Goal: Answer question/provide support

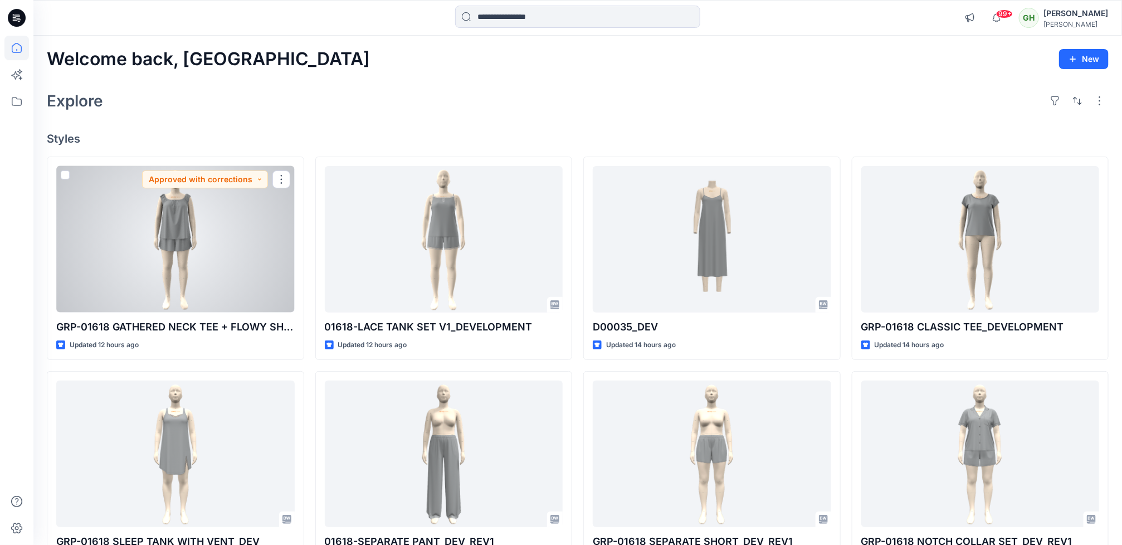
click at [117, 247] on div at bounding box center [175, 239] width 238 height 146
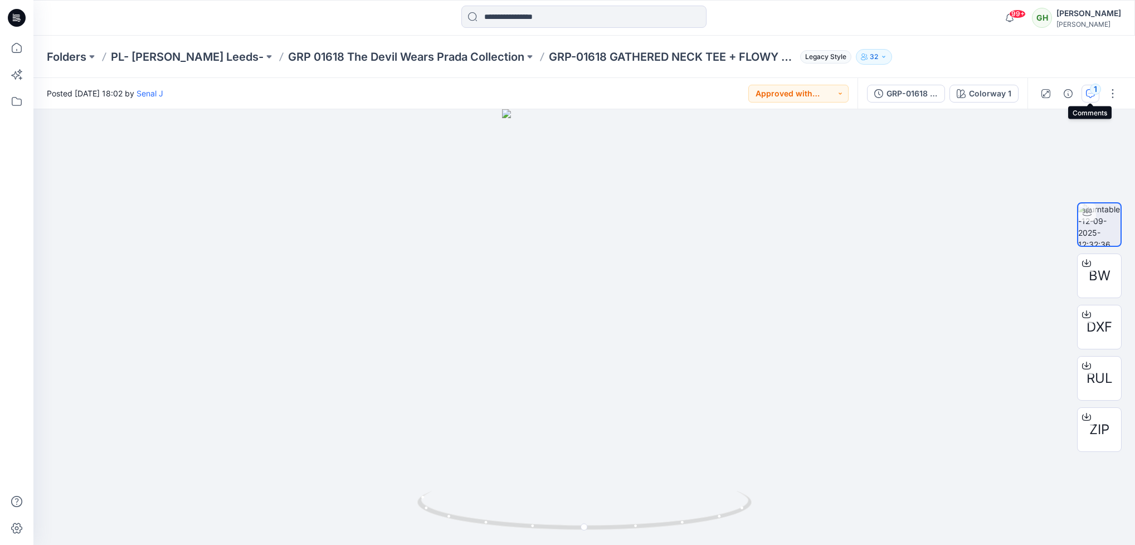
click at [1088, 91] on icon "button" at bounding box center [1090, 93] width 9 height 9
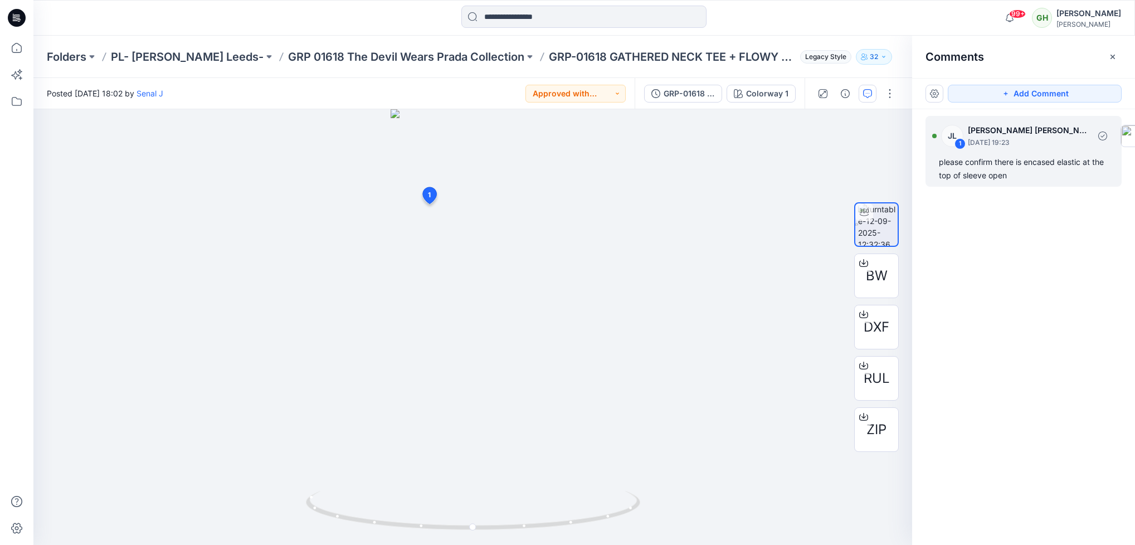
click at [996, 169] on div "please confirm there is encased elastic at the top of sleeve open" at bounding box center [1023, 168] width 169 height 27
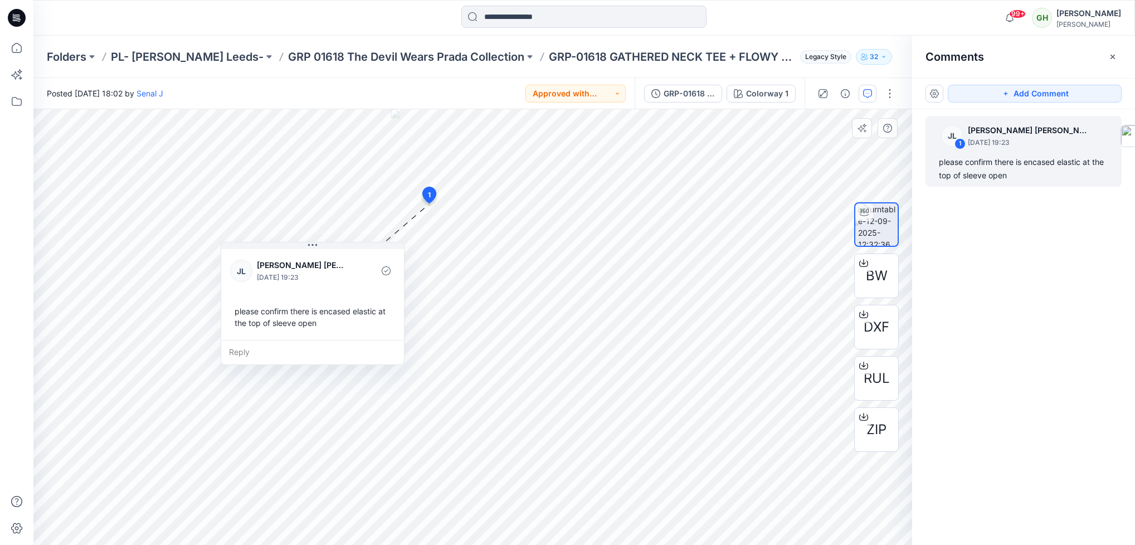
drag, startPoint x: 360, startPoint y: 355, endPoint x: 353, endPoint y: 344, distance: 12.5
click at [353, 344] on div "Reply" at bounding box center [312, 352] width 183 height 25
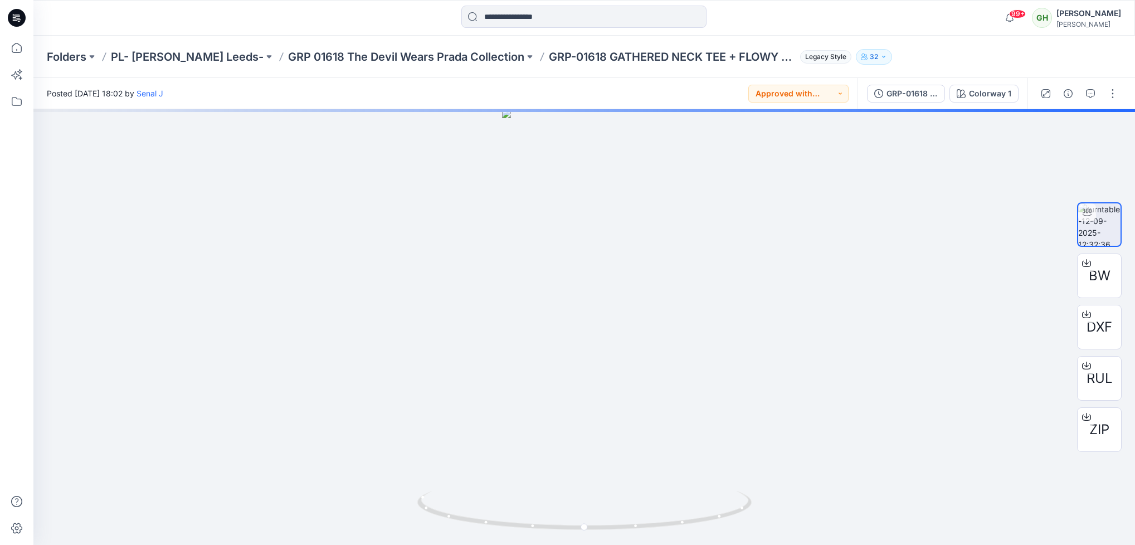
click at [10, 16] on icon at bounding box center [17, 18] width 18 height 18
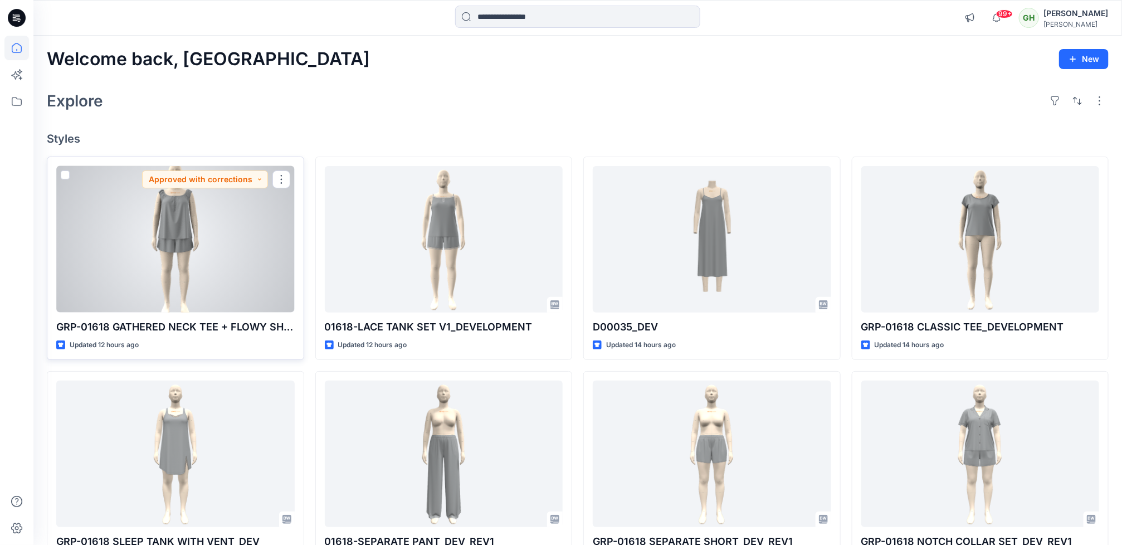
click at [221, 276] on div at bounding box center [175, 239] width 238 height 146
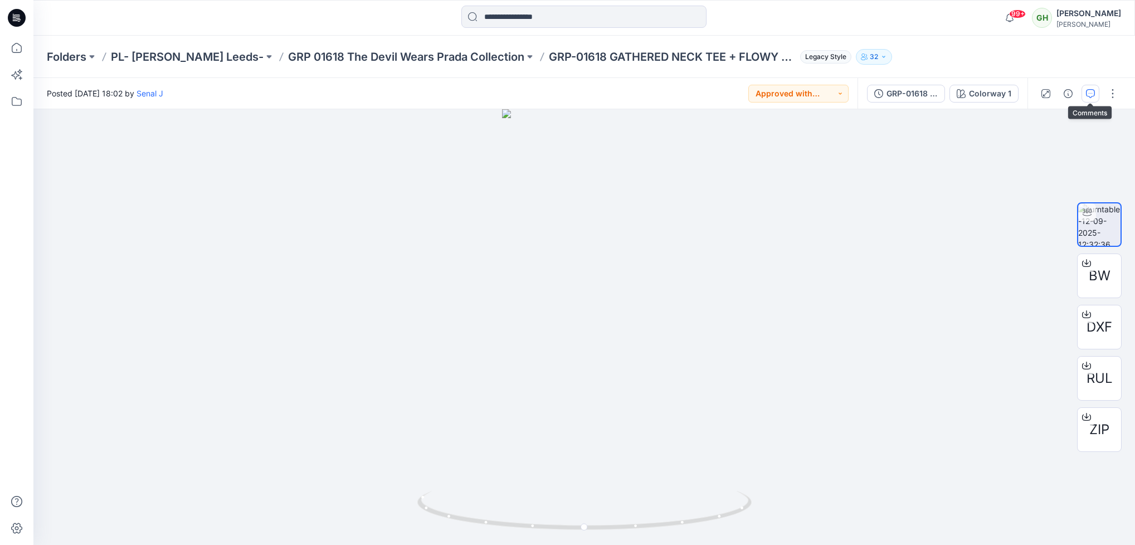
click at [1086, 96] on icon "button" at bounding box center [1090, 93] width 9 height 9
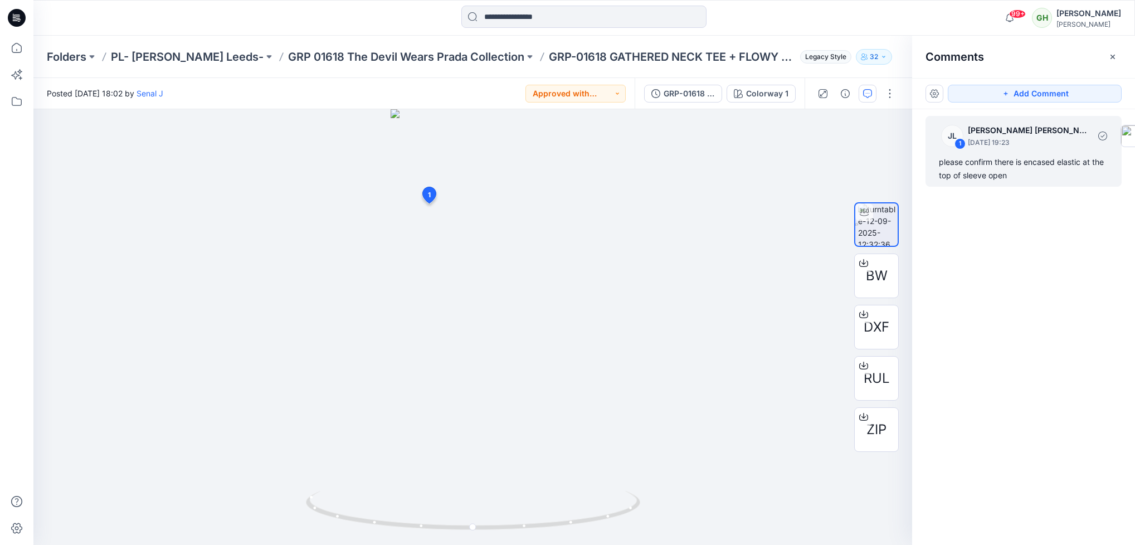
click at [973, 174] on div "please confirm there is encased elastic at the top of sleeve open" at bounding box center [1023, 168] width 169 height 27
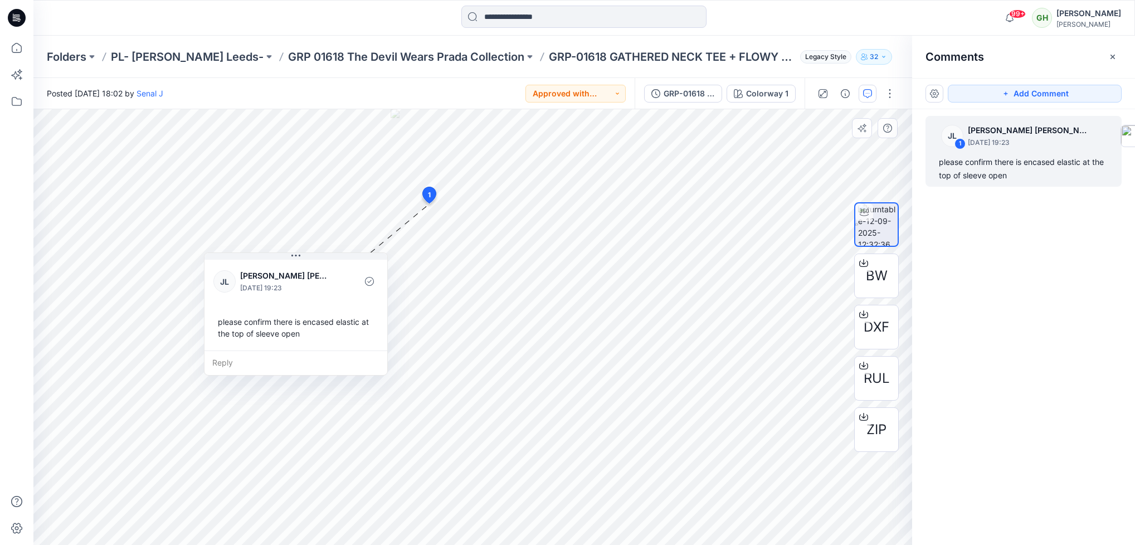
drag, startPoint x: 331, startPoint y: 351, endPoint x: 307, endPoint y: 351, distance: 23.4
click at [307, 351] on div "Reply" at bounding box center [295, 362] width 183 height 25
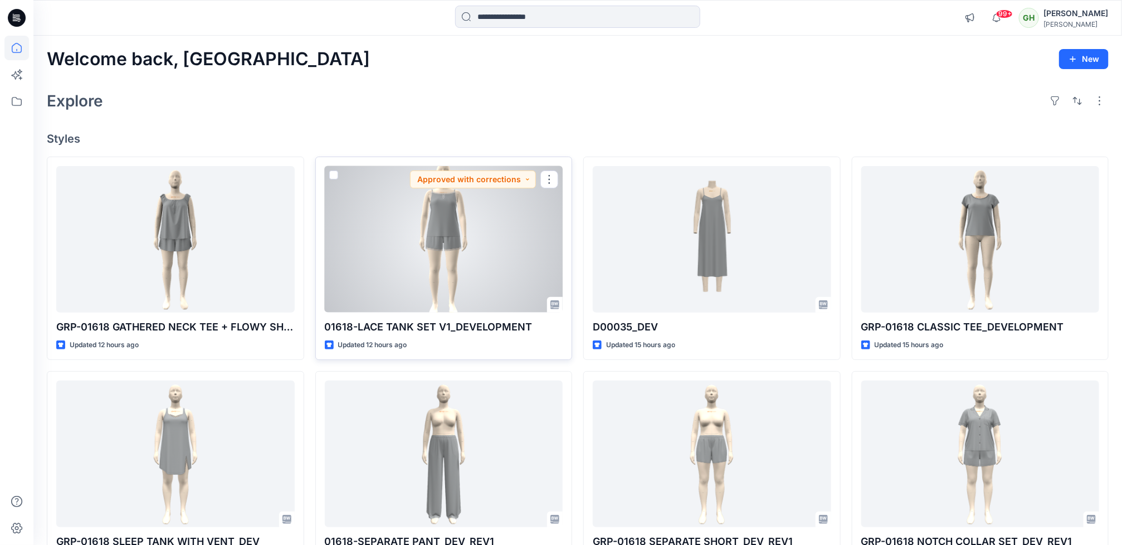
click at [458, 246] on div at bounding box center [444, 239] width 238 height 146
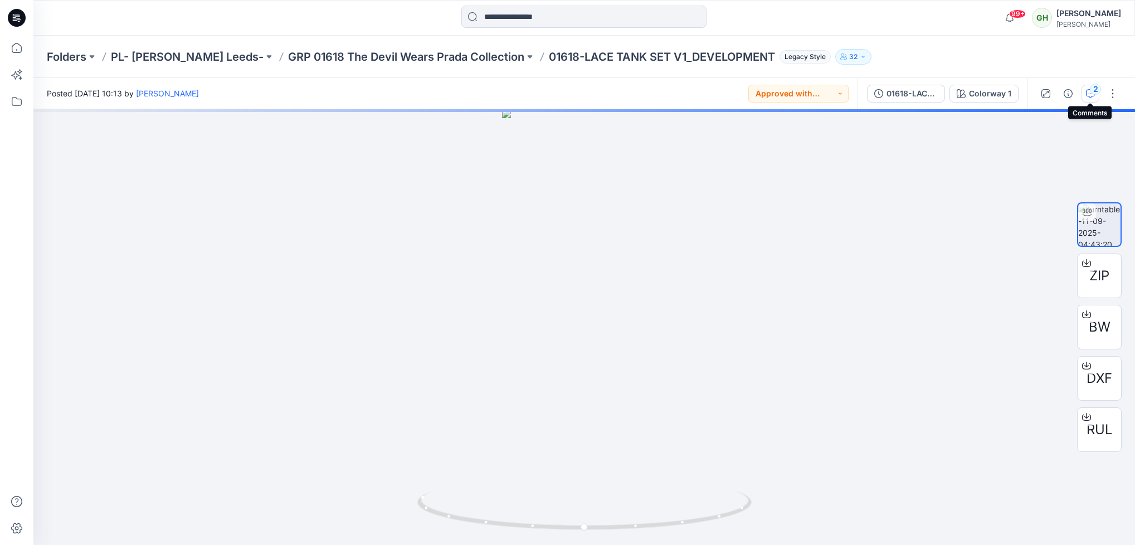
click at [1093, 87] on div "2" at bounding box center [1095, 89] width 11 height 11
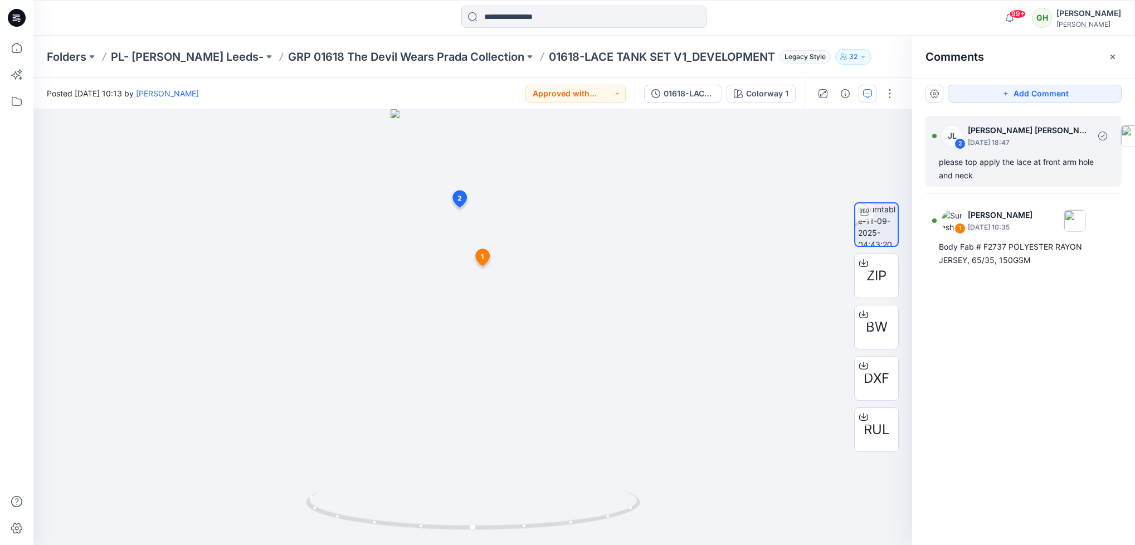
click at [1006, 164] on div "please top apply the lace at front arm hole and neck" at bounding box center [1023, 168] width 169 height 27
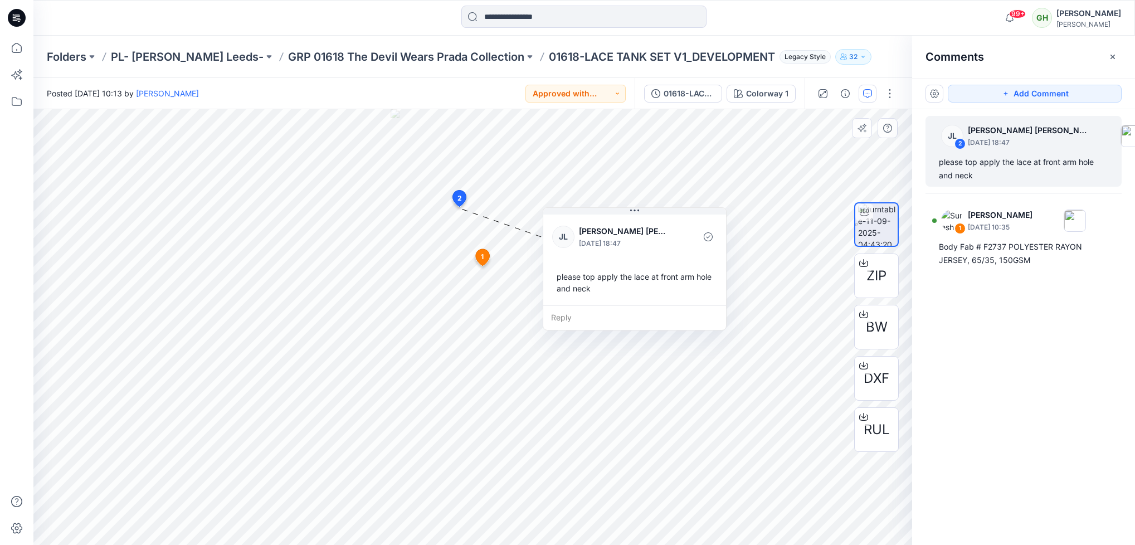
drag, startPoint x: 648, startPoint y: 292, endPoint x: 689, endPoint y: 291, distance: 40.7
click at [689, 291] on div "please top apply the lace at front arm hole and neck" at bounding box center [634, 282] width 165 height 32
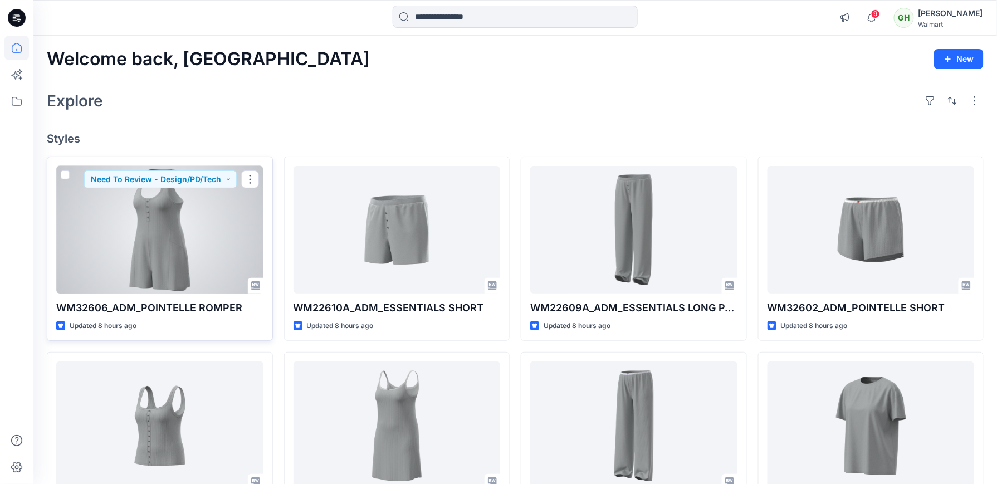
click at [196, 287] on div at bounding box center [159, 230] width 207 height 128
